Goal: Transaction & Acquisition: Book appointment/travel/reservation

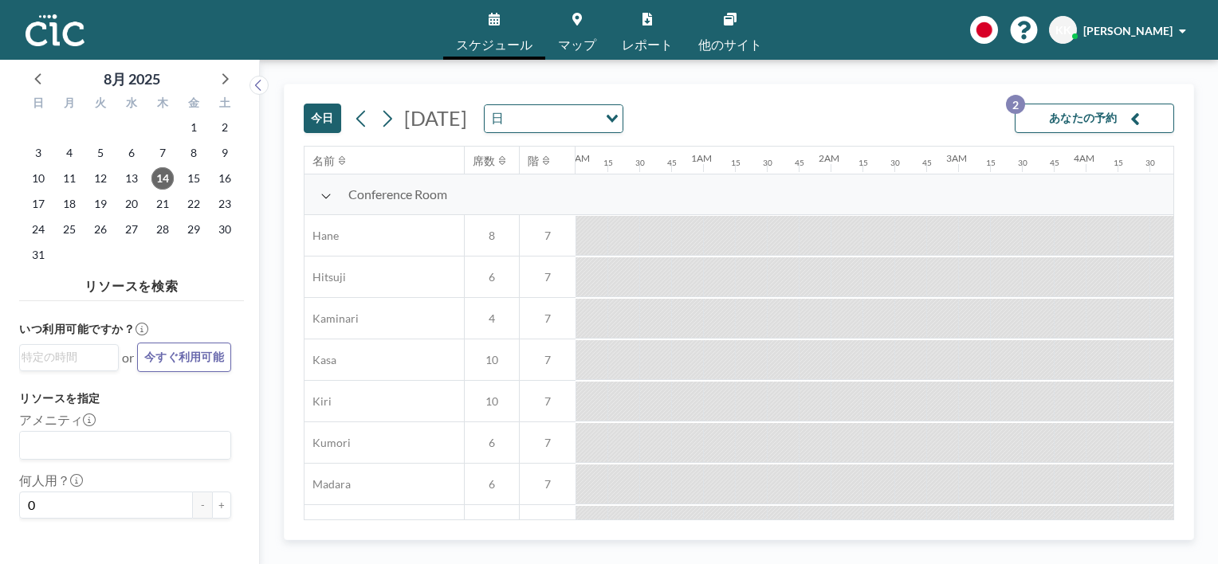
scroll to position [0, 1785]
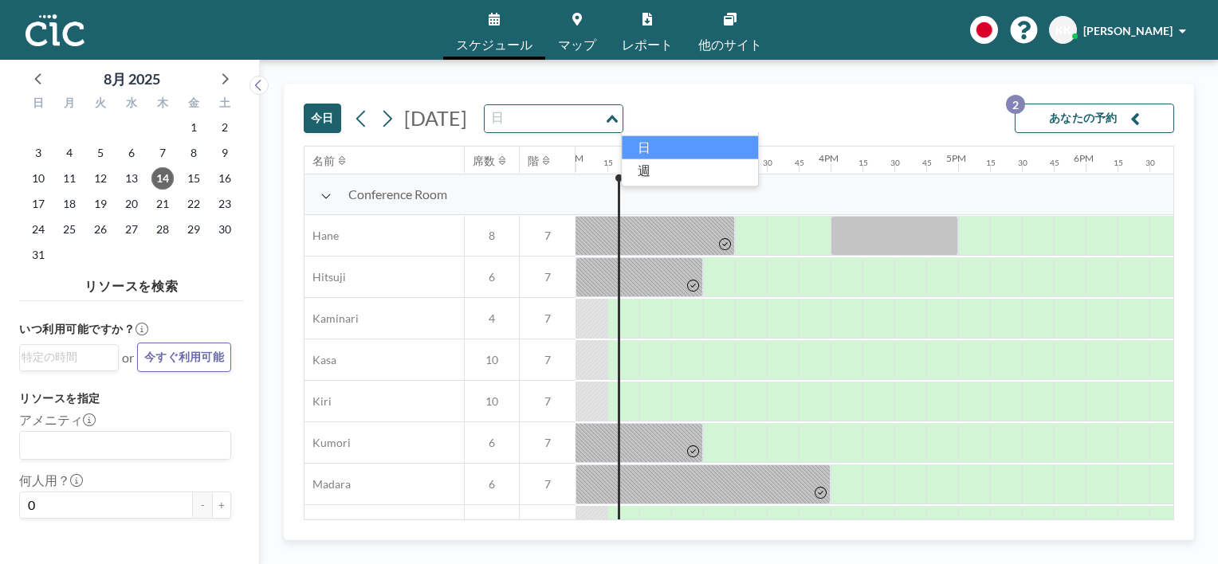
click at [622, 116] on div "日 Loading..." at bounding box center [554, 118] width 138 height 27
click at [603, 116] on input "Search for option" at bounding box center [544, 118] width 116 height 21
click at [68, 233] on span "25" at bounding box center [69, 229] width 22 height 22
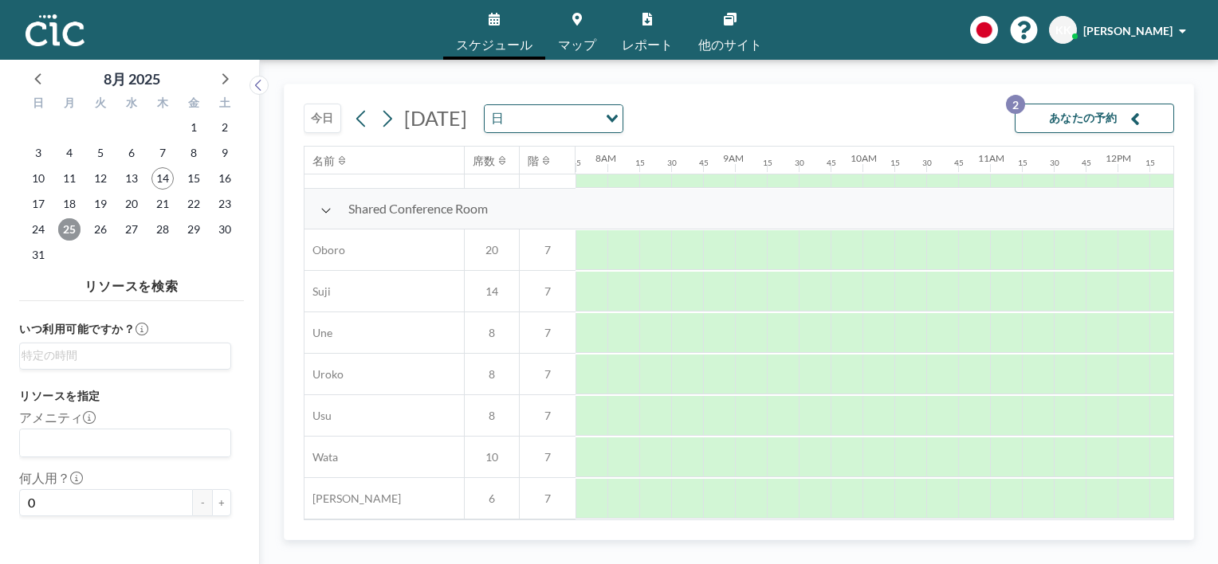
scroll to position [1153, 988]
click at [500, 45] on span "スケジュール" at bounding box center [494, 44] width 77 height 13
click at [575, 29] on link "マップ" at bounding box center [577, 30] width 64 height 60
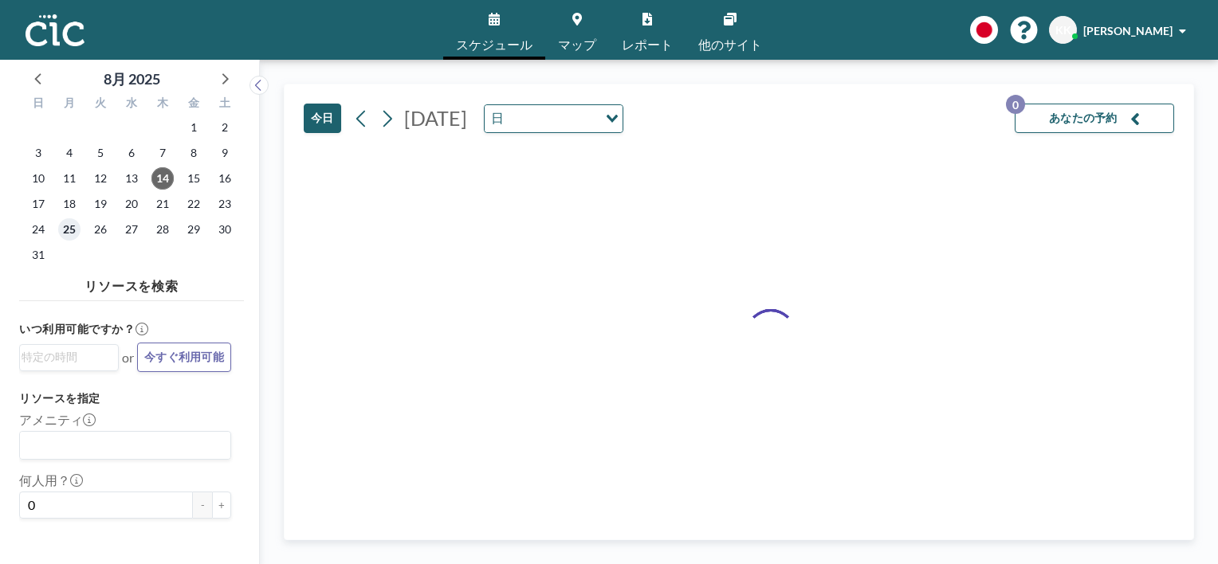
click at [64, 233] on span "25" at bounding box center [69, 229] width 22 height 22
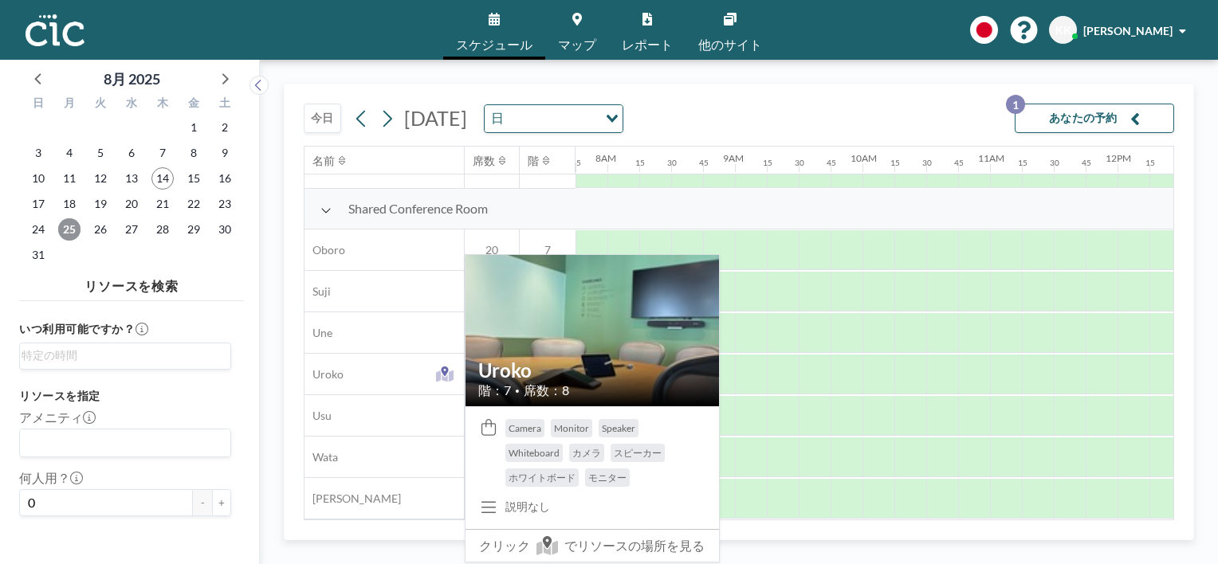
scroll to position [1153, 988]
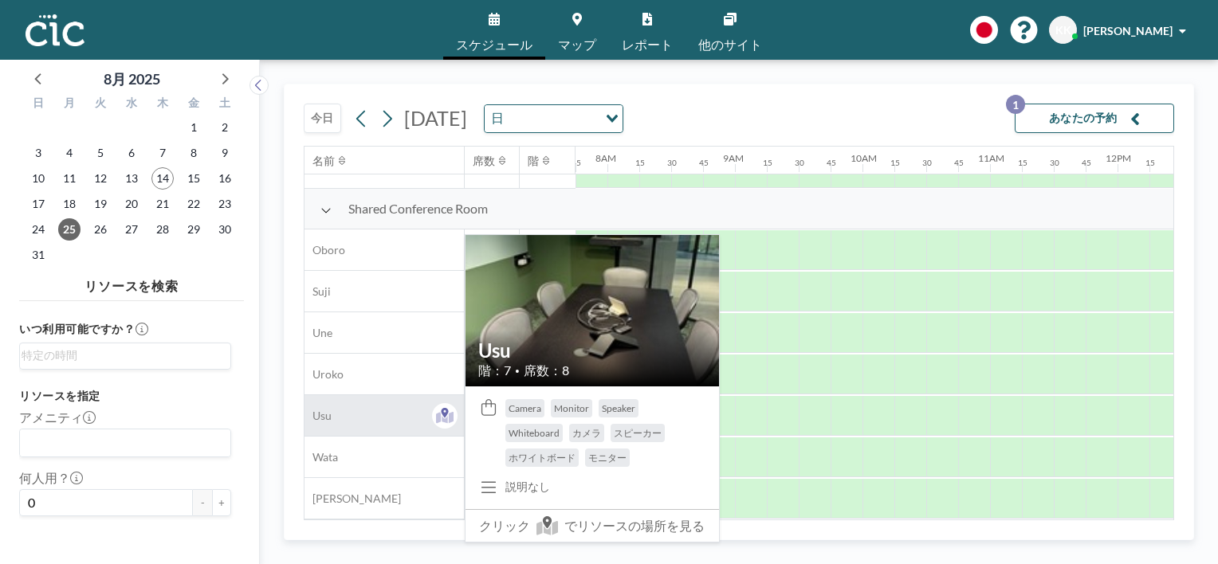
click at [393, 405] on div "Usu" at bounding box center [383, 415] width 159 height 41
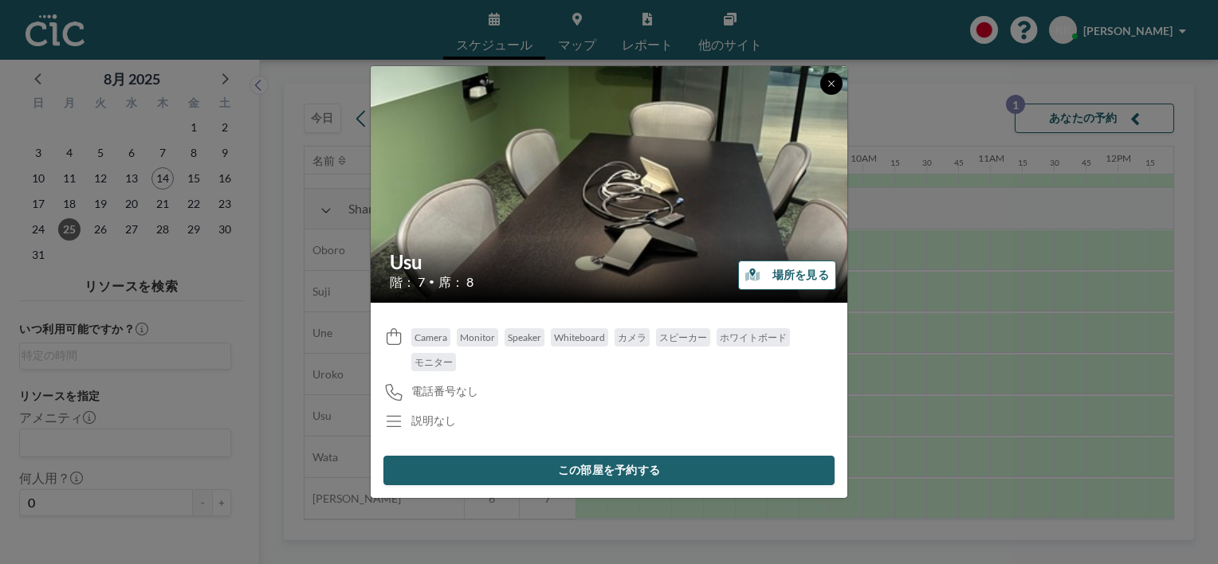
click at [827, 82] on icon at bounding box center [832, 84] width 10 height 10
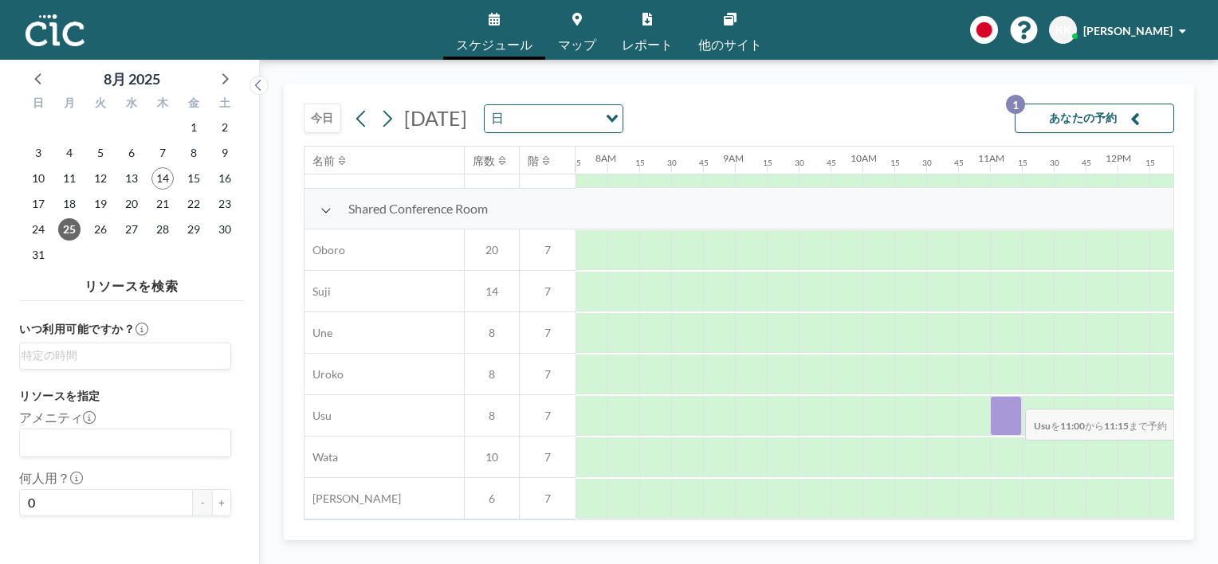
click at [1012, 399] on div at bounding box center [1006, 416] width 32 height 40
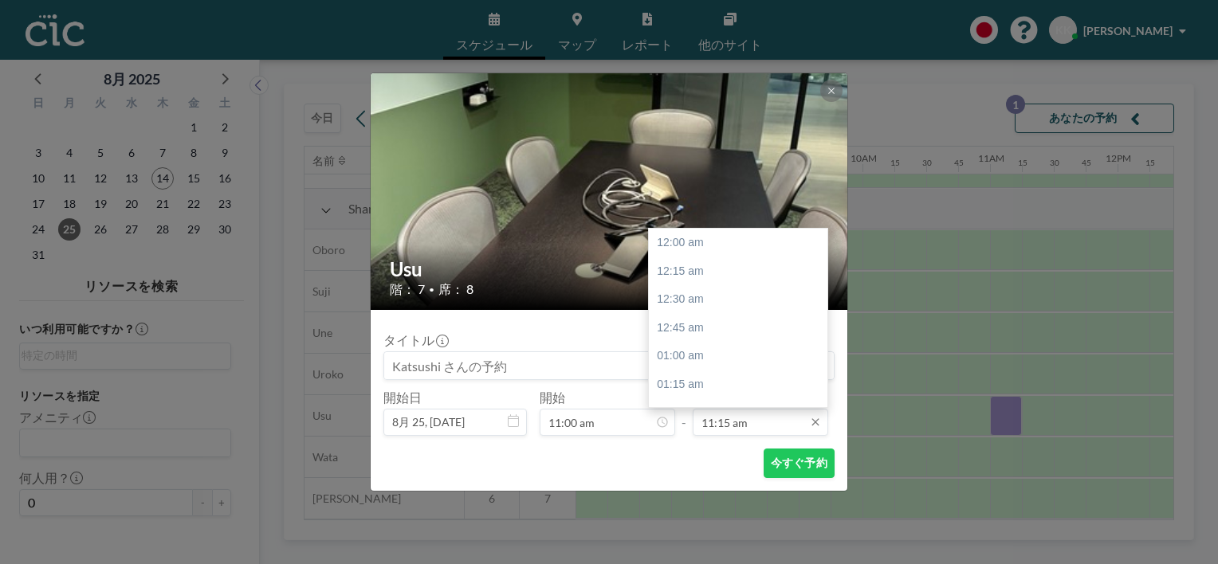
scroll to position [1276, 0]
click at [778, 429] on input "11:15 am" at bounding box center [760, 422] width 135 height 27
click at [728, 328] on div "12:00 pm" at bounding box center [742, 329] width 187 height 29
type input "12:00 pm"
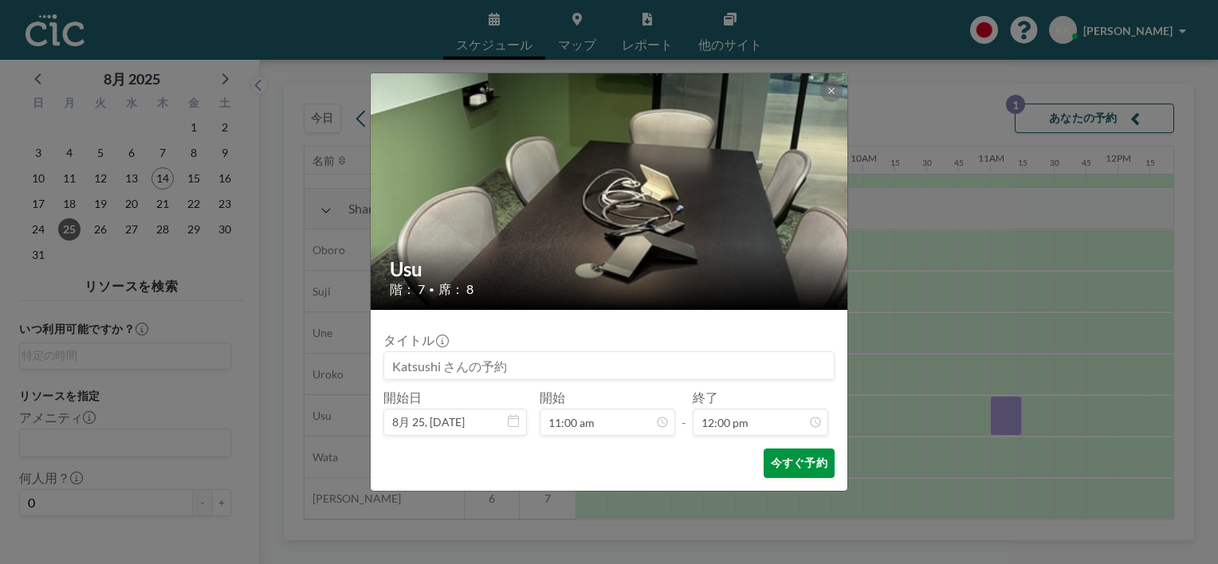
scroll to position [0, 0]
click at [819, 463] on button "今すぐ予約" at bounding box center [799, 463] width 71 height 29
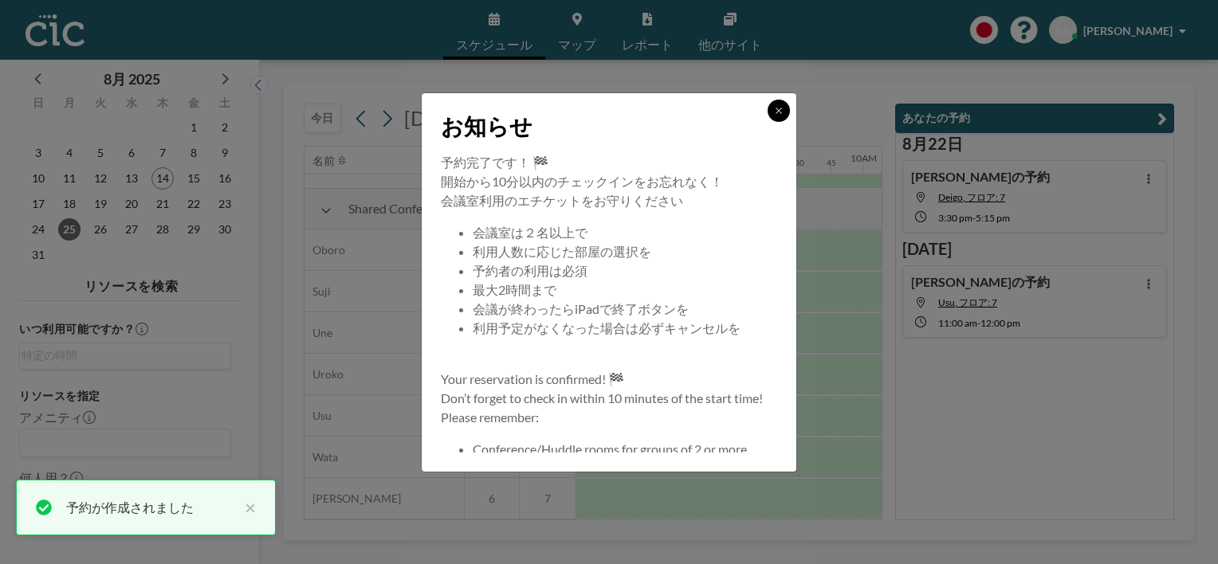
click at [772, 112] on button at bounding box center [779, 111] width 22 height 22
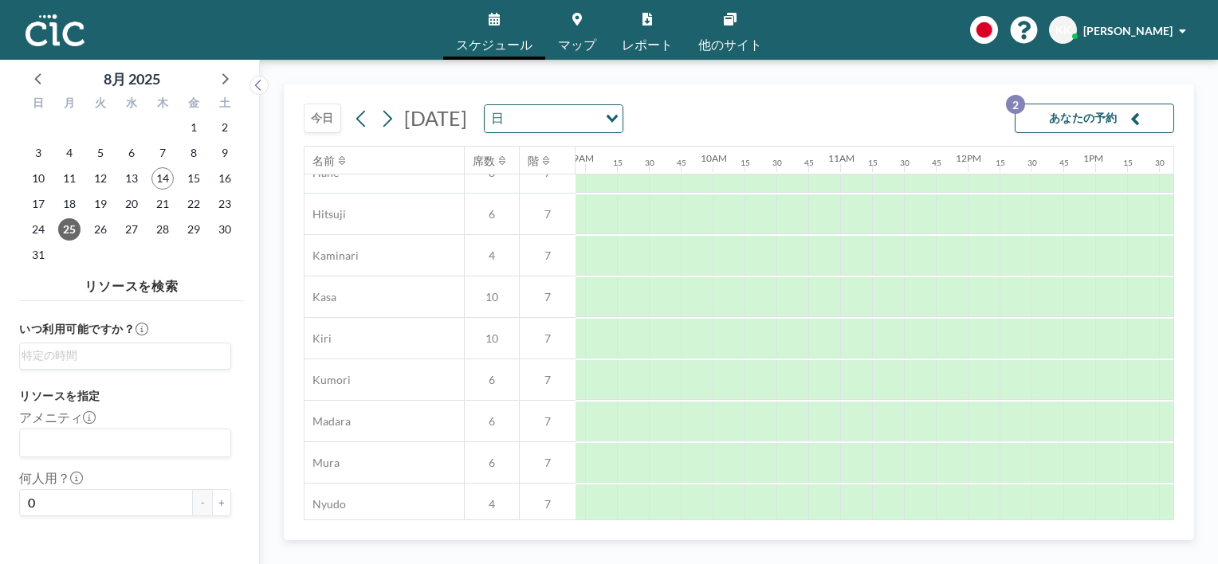
scroll to position [61, 1138]
click at [496, 33] on link "スケジュール" at bounding box center [494, 30] width 102 height 60
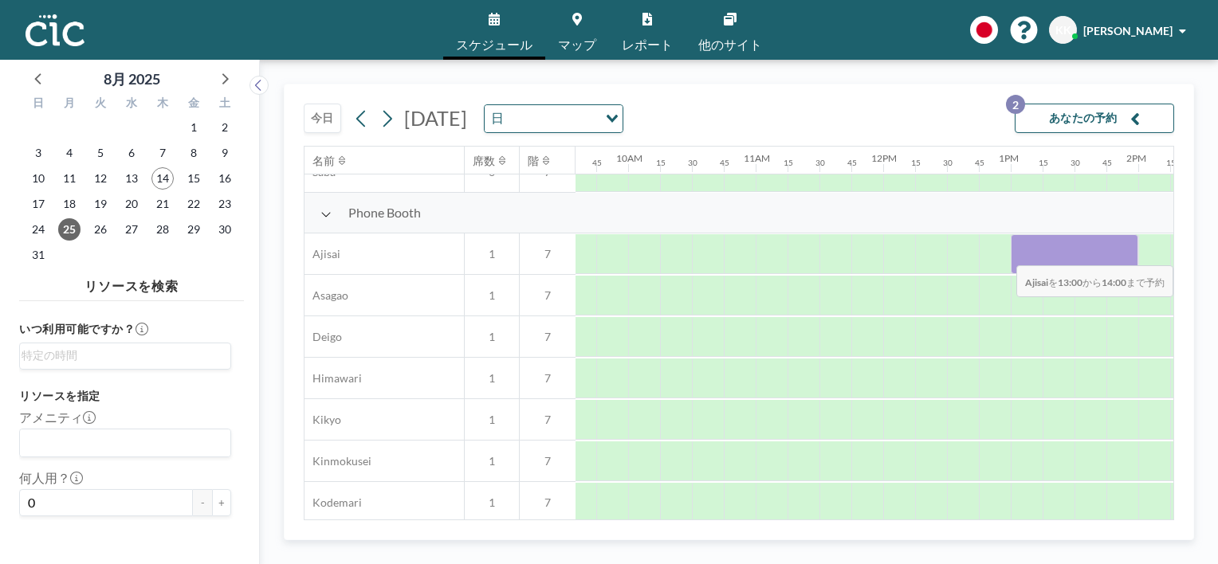
scroll to position [437, 1422]
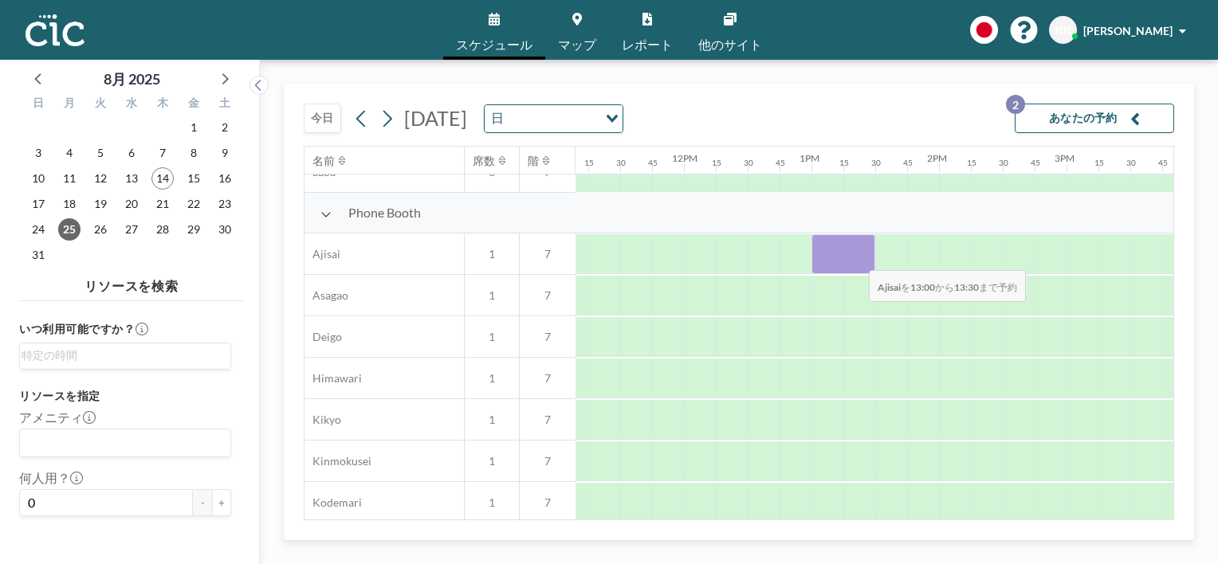
drag, startPoint x: 1115, startPoint y: 259, endPoint x: 856, endPoint y: 260, distance: 259.0
click at [856, 260] on div at bounding box center [843, 254] width 64 height 40
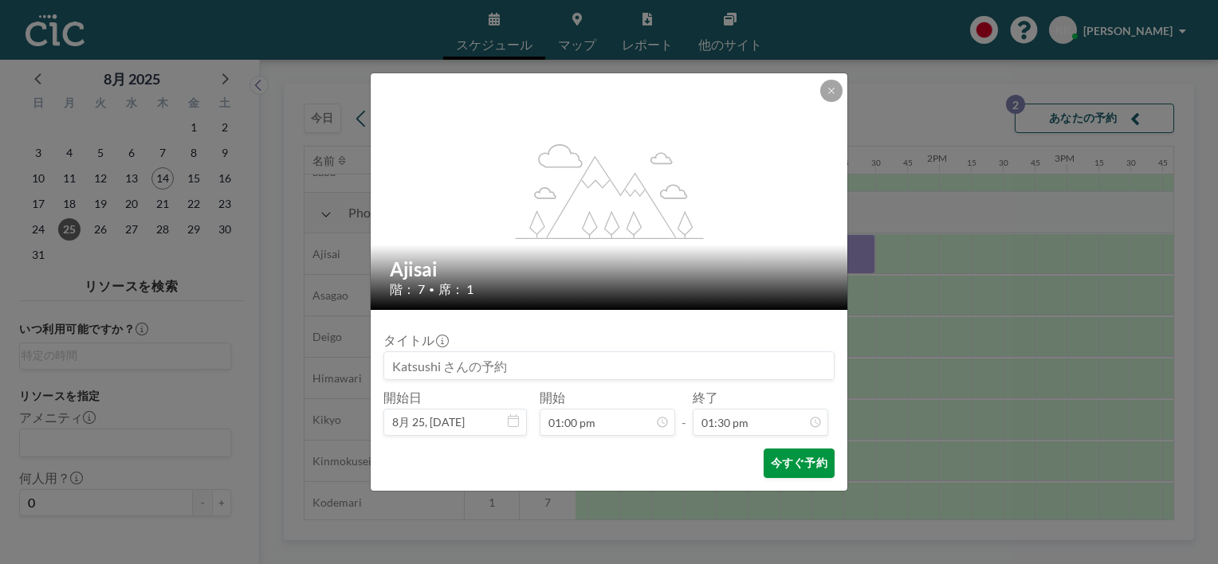
scroll to position [1531, 0]
click at [811, 463] on button "今すぐ予約" at bounding box center [799, 463] width 71 height 29
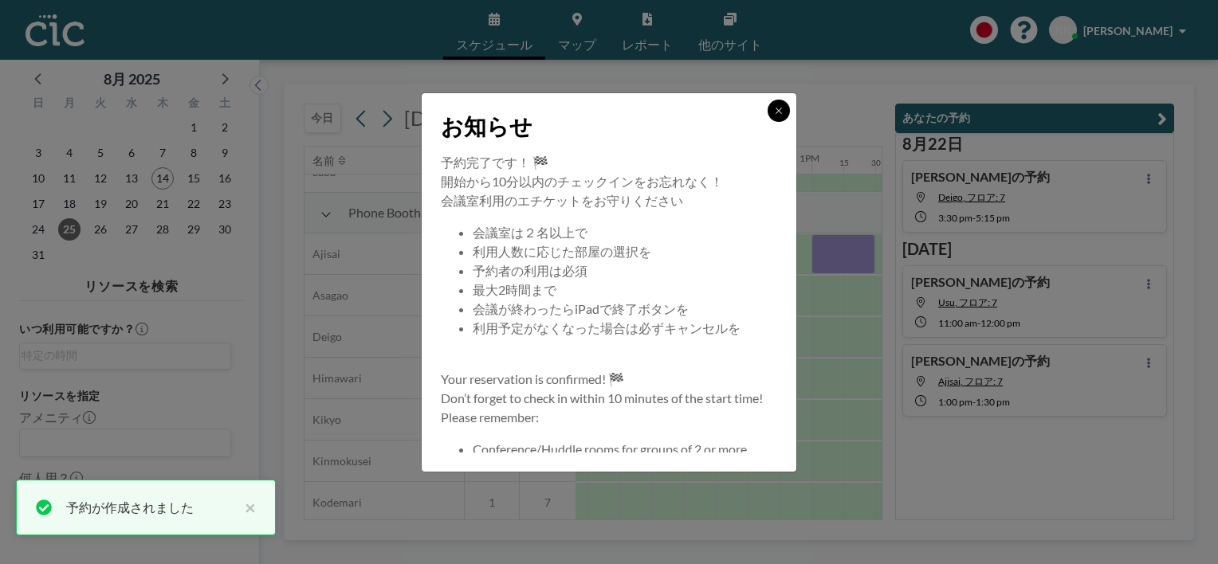
click at [779, 118] on button at bounding box center [779, 111] width 22 height 22
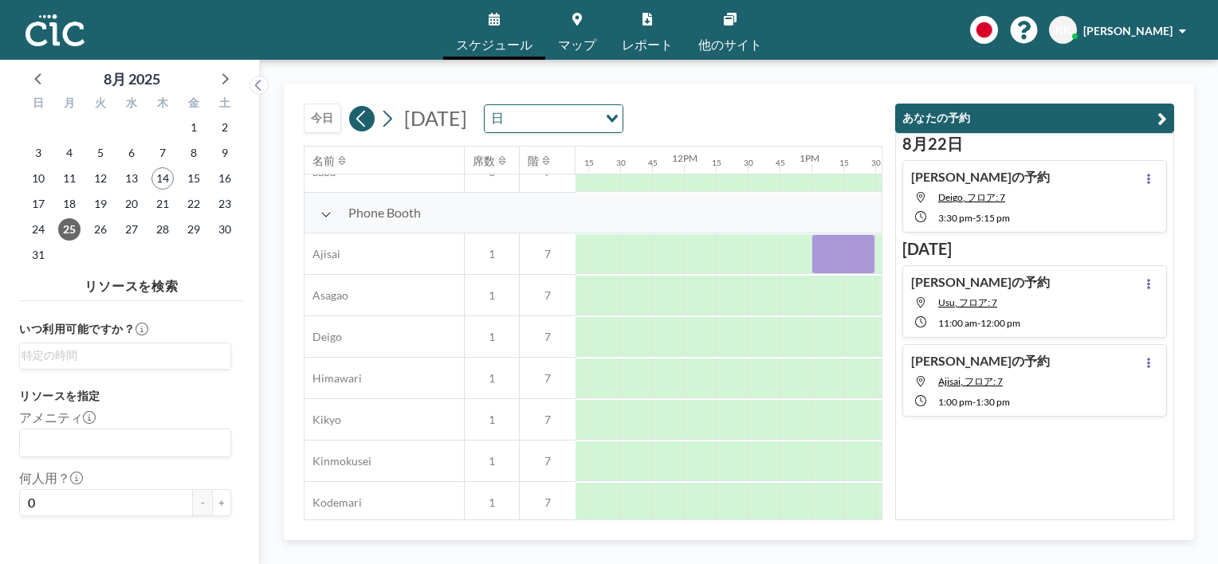
click at [359, 121] on icon at bounding box center [360, 118] width 9 height 17
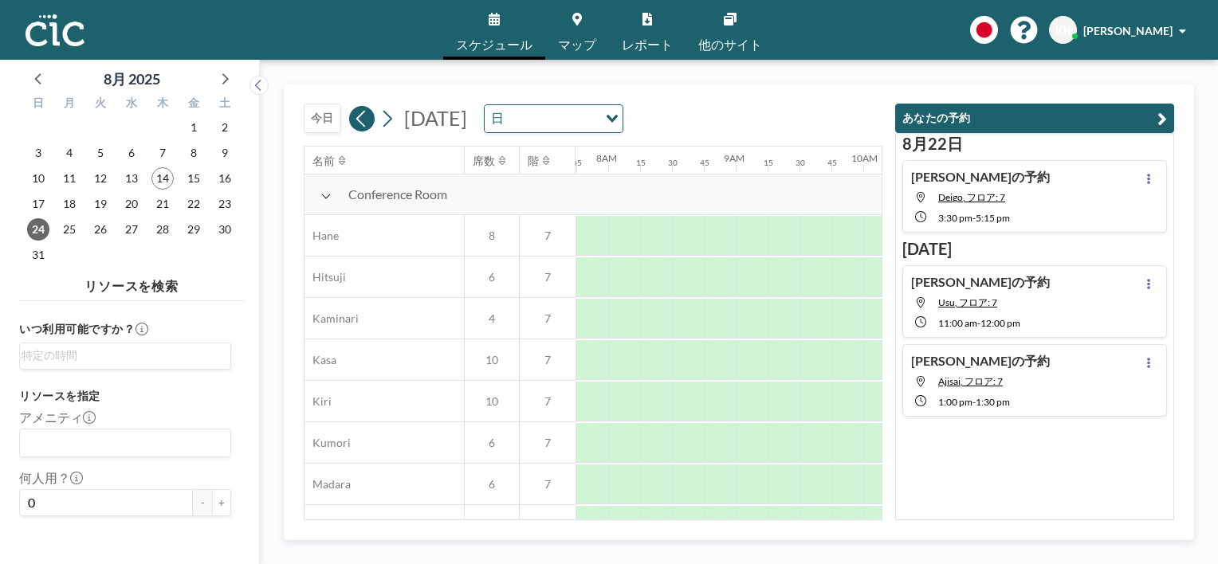
scroll to position [0, 988]
click at [359, 121] on icon at bounding box center [360, 118] width 9 height 17
click at [163, 178] on span "14" at bounding box center [162, 178] width 22 height 22
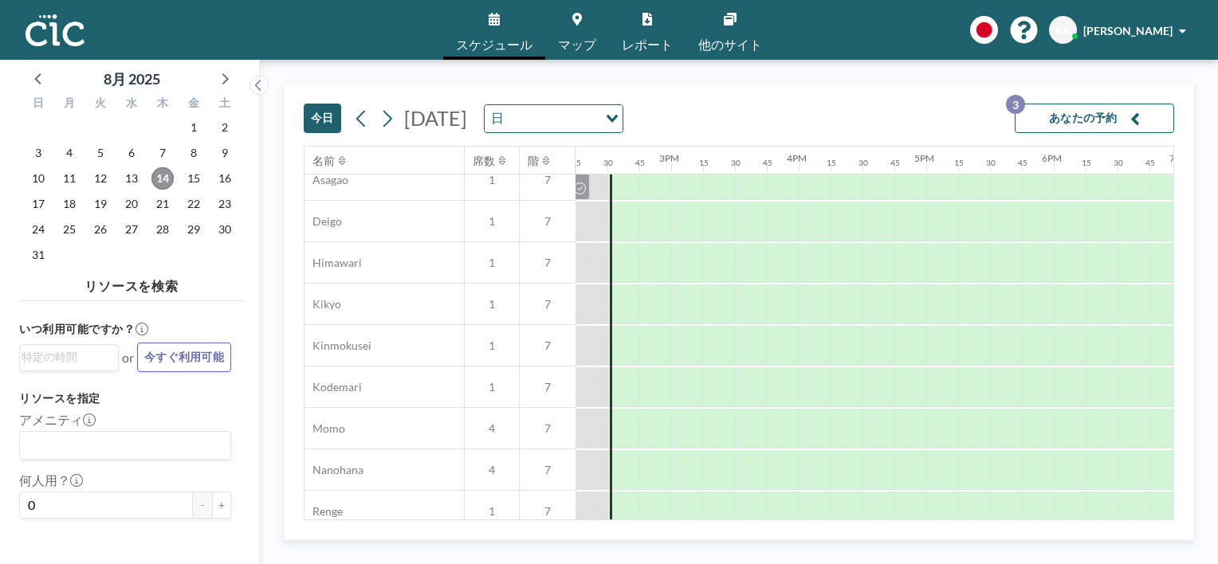
scroll to position [544, 1817]
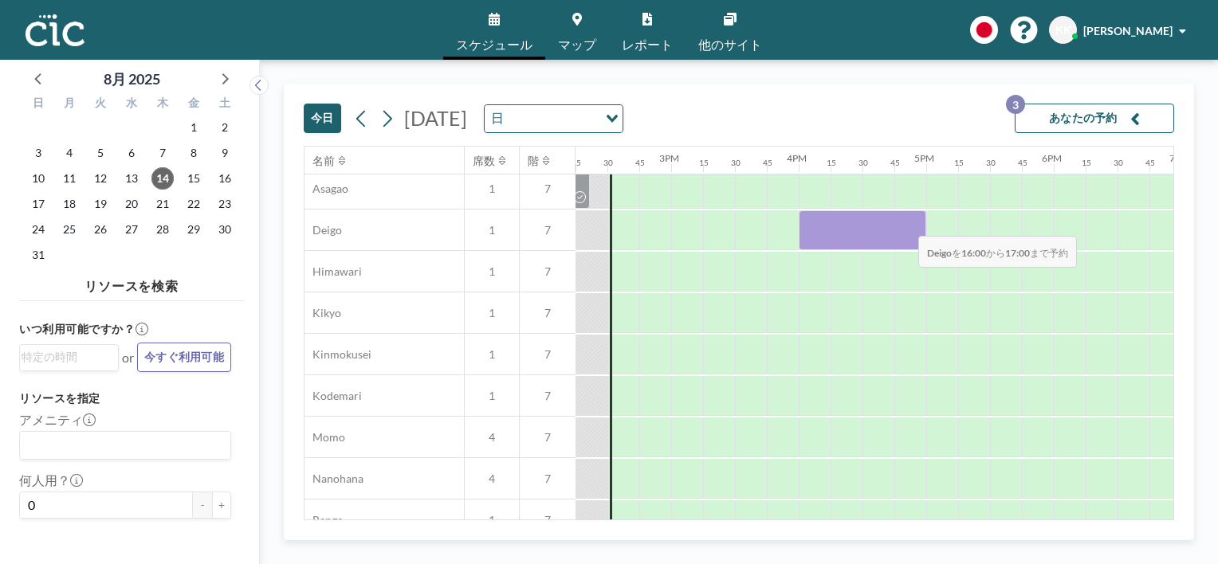
drag, startPoint x: 811, startPoint y: 226, endPoint x: 905, endPoint y: 226, distance: 94.8
click at [905, 226] on div at bounding box center [863, 230] width 128 height 40
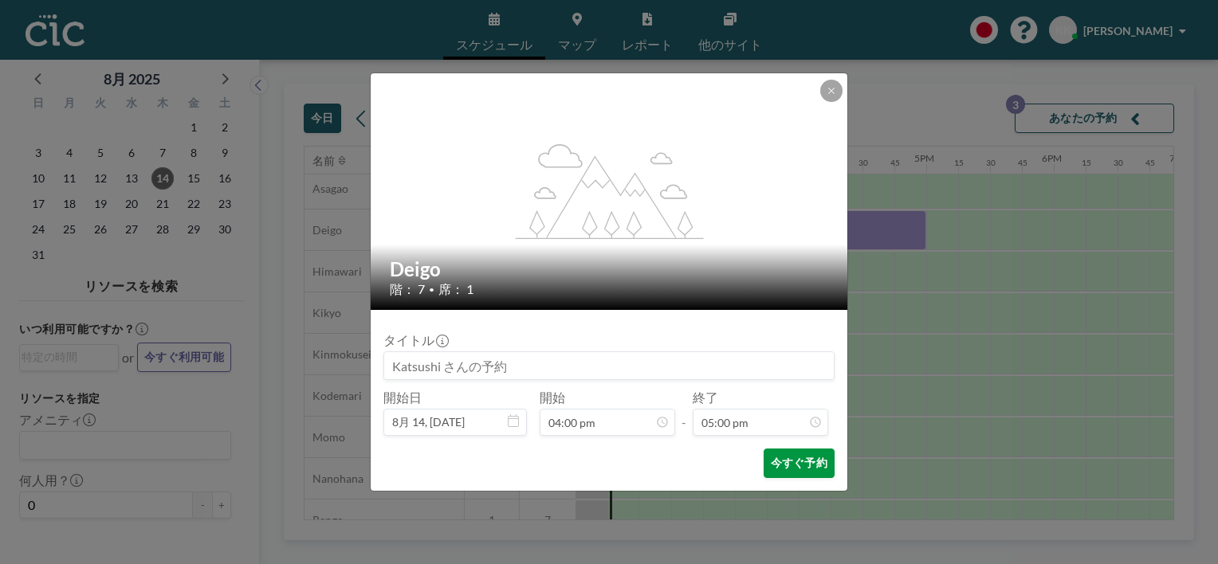
scroll to position [1929, 0]
click at [799, 465] on button "今すぐ予約" at bounding box center [799, 463] width 71 height 29
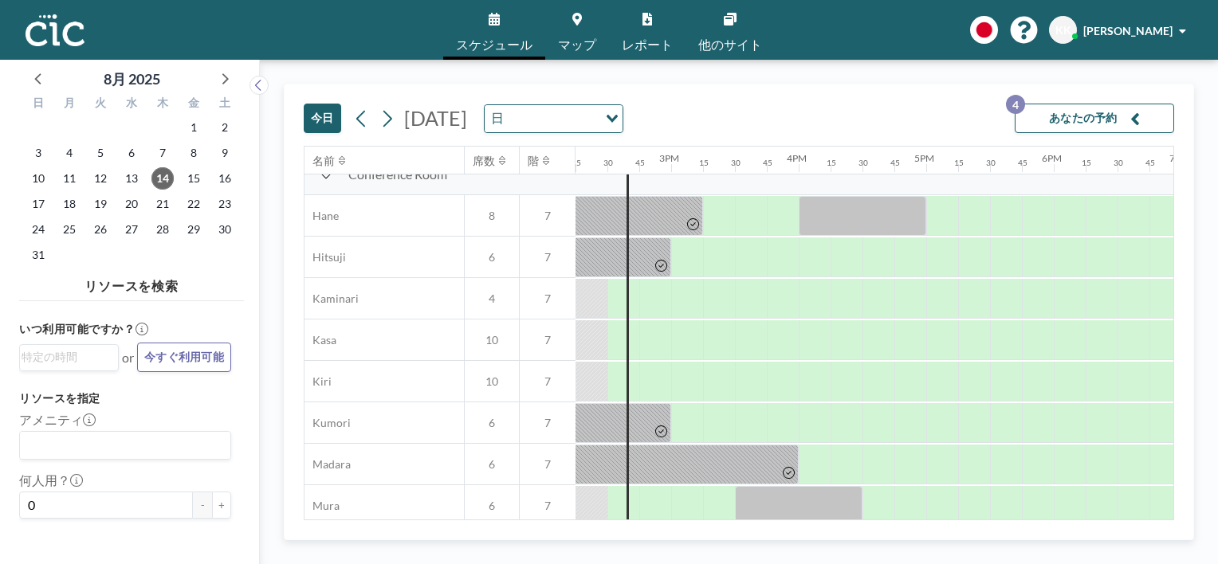
scroll to position [0, 1817]
